Goal: Task Accomplishment & Management: Manage account settings

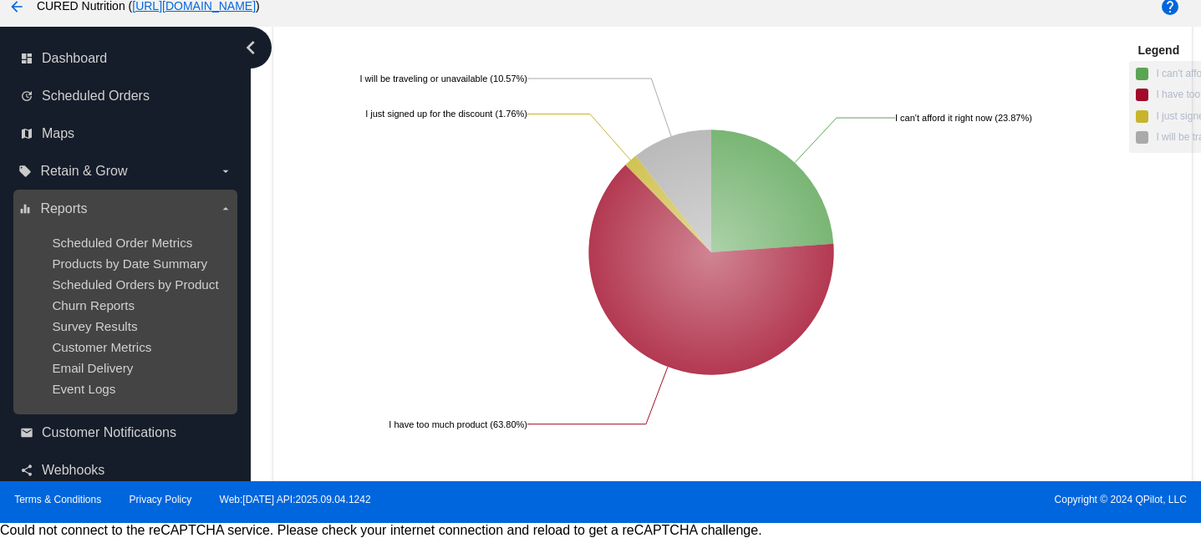
scroll to position [137, 0]
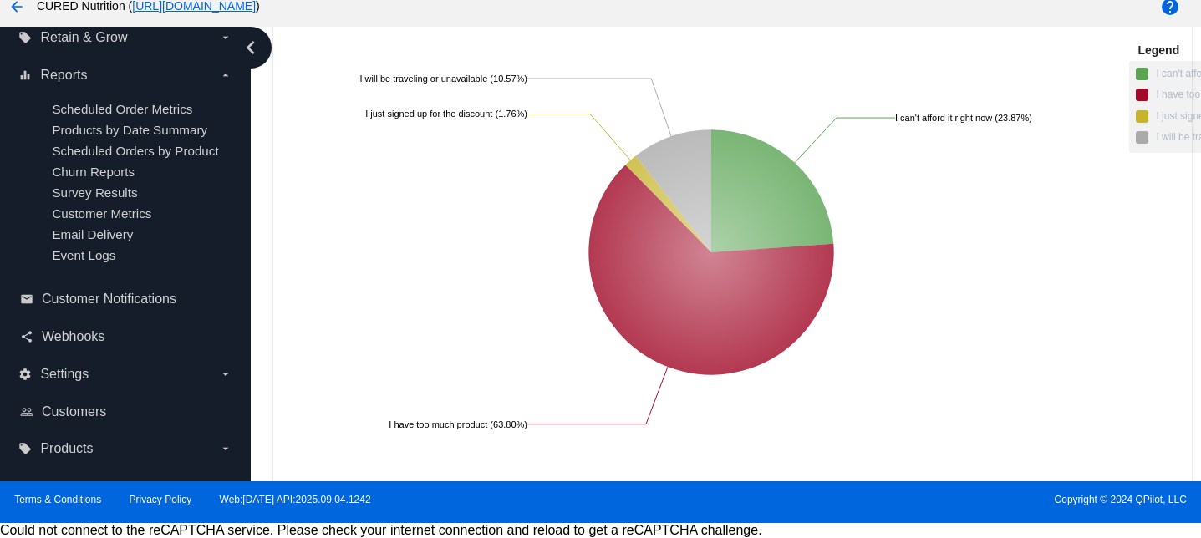
click at [97, 470] on nav "dashboard Dashboard update Scheduled Orders map Maps local_offer Retain & Grow …" at bounding box center [125, 187] width 251 height 588
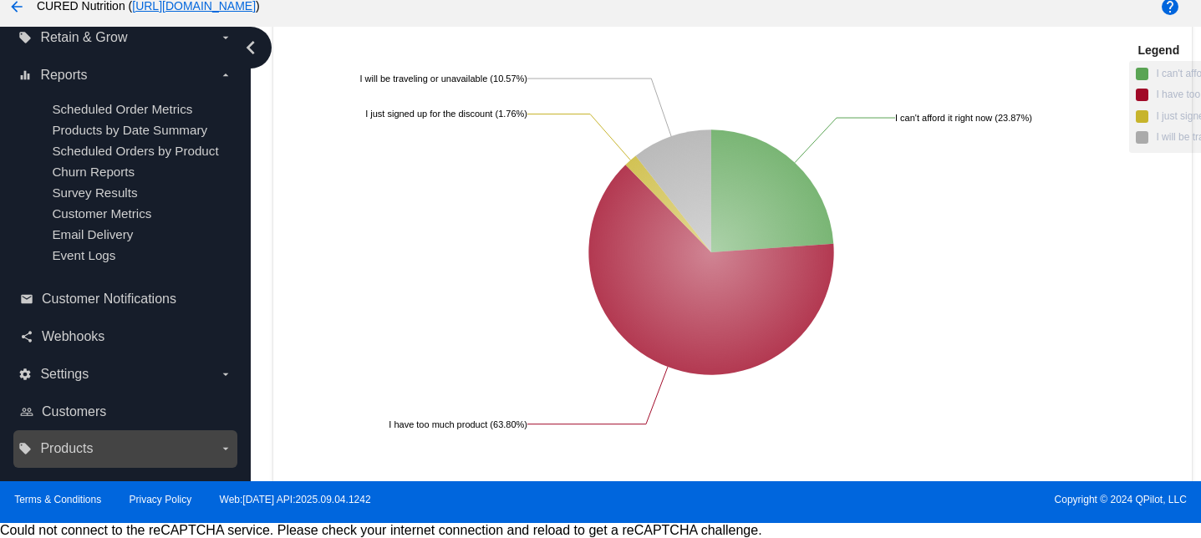
click at [94, 450] on label "local_offer Products arrow_drop_down" at bounding box center [124, 448] width 213 height 27
click at [0, 0] on input "local_offer Products arrow_drop_down" at bounding box center [0, 0] width 0 height 0
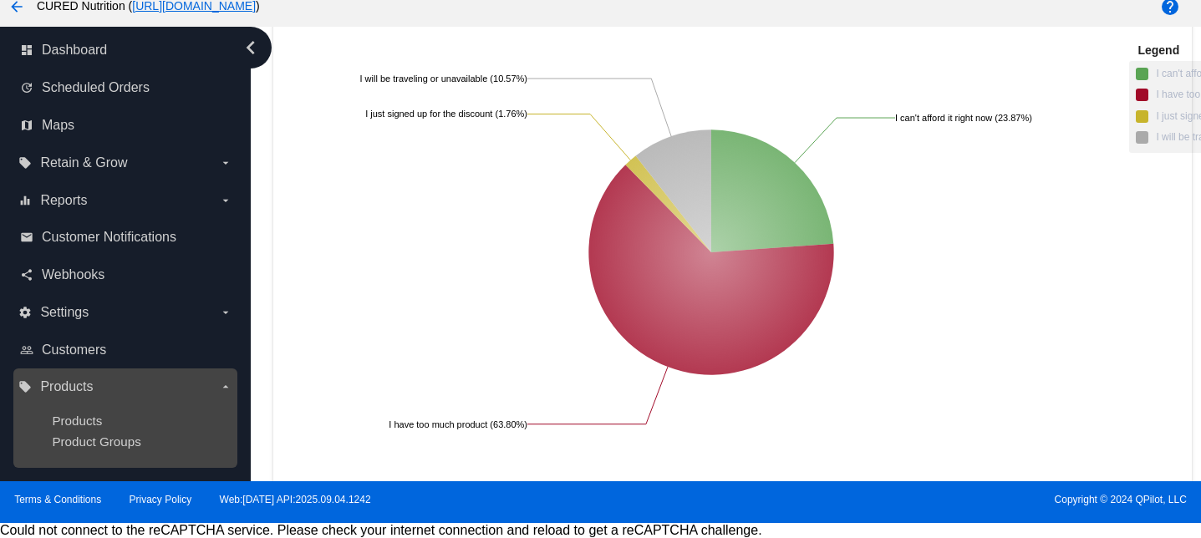
scroll to position [9, 0]
click at [89, 422] on span "Products" at bounding box center [77, 421] width 50 height 14
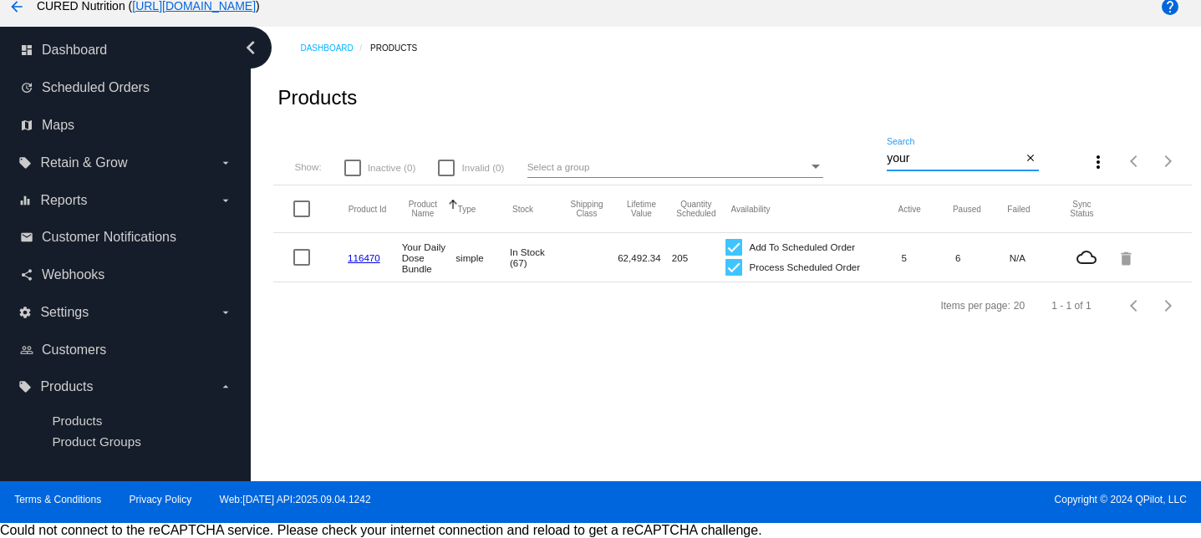
click at [919, 158] on input "your" at bounding box center [954, 158] width 135 height 13
type input "salve"
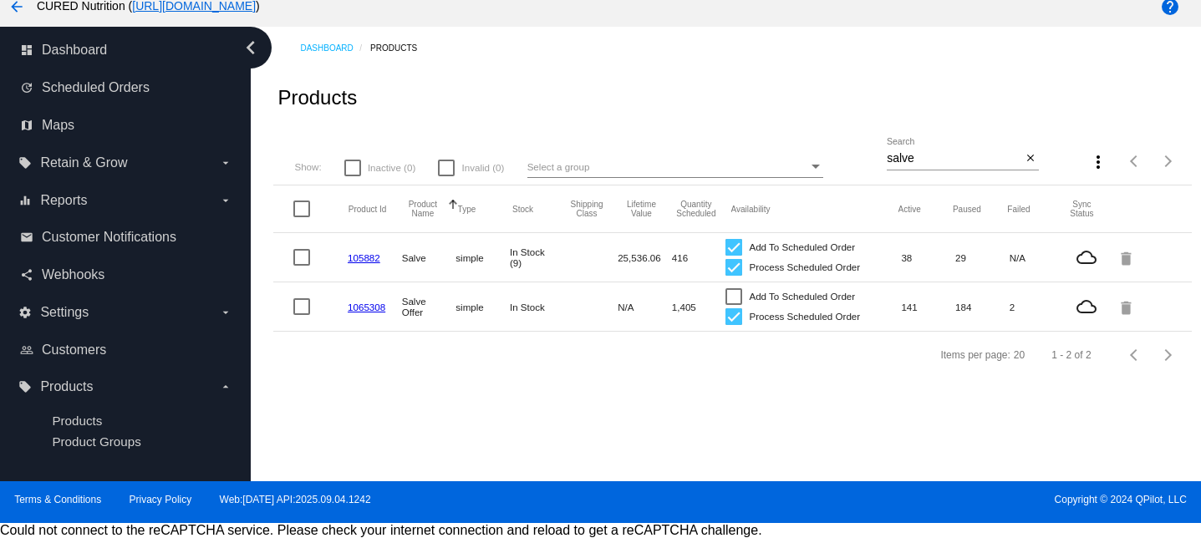
click at [911, 256] on mat-cell "38" at bounding box center [928, 257] width 54 height 19
